Goal: Task Accomplishment & Management: Manage account settings

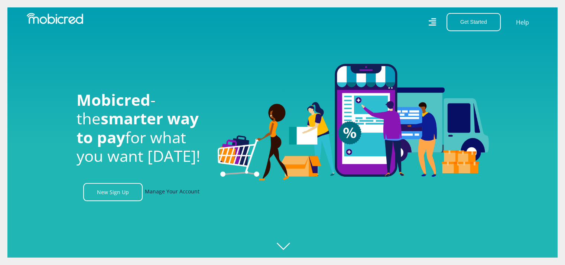
click at [167, 198] on link "Manage Your Account" at bounding box center [172, 192] width 55 height 18
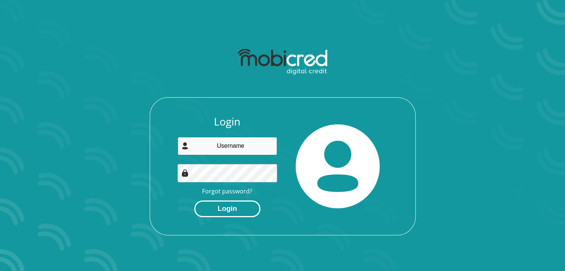
type input "[EMAIL_ADDRESS][DOMAIN_NAME]"
click at [232, 210] on button "Login" at bounding box center [227, 209] width 66 height 17
